Goal: Navigation & Orientation: Go to known website

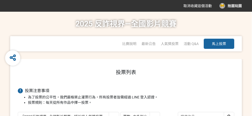
select select "13146"
select select "vote"
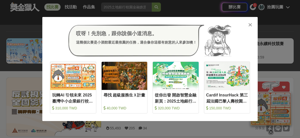
scroll to position [28, 0]
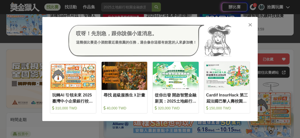
click at [249, 26] on icon at bounding box center [250, 24] width 4 height 5
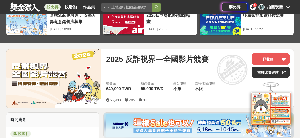
click at [286, 8] on div "拾 拾圓玩圖" at bounding box center [274, 7] width 31 height 6
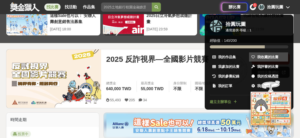
click at [265, 59] on link "我收藏的比賽" at bounding box center [268, 56] width 39 height 9
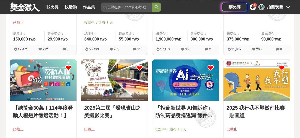
scroll to position [141, 0]
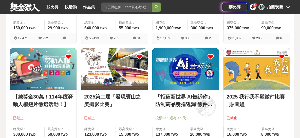
click at [125, 70] on img at bounding box center [114, 68] width 67 height 41
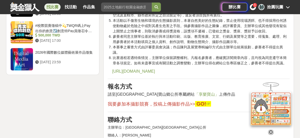
scroll to position [733, 0]
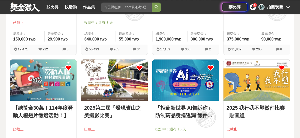
scroll to position [141, 0]
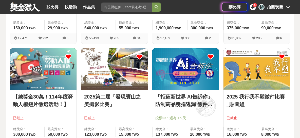
click at [119, 67] on img at bounding box center [114, 68] width 67 height 41
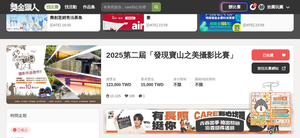
scroll to position [58, 0]
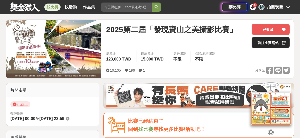
click at [267, 43] on link "前往比賽網站" at bounding box center [271, 42] width 38 height 11
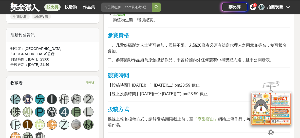
scroll to position [283, 0]
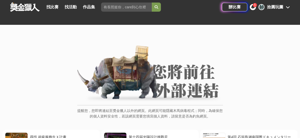
scroll to position [84, 0]
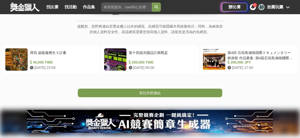
click at [164, 92] on link "前往外部連結" at bounding box center [150, 93] width 145 height 9
